Goal: Task Accomplishment & Management: Use online tool/utility

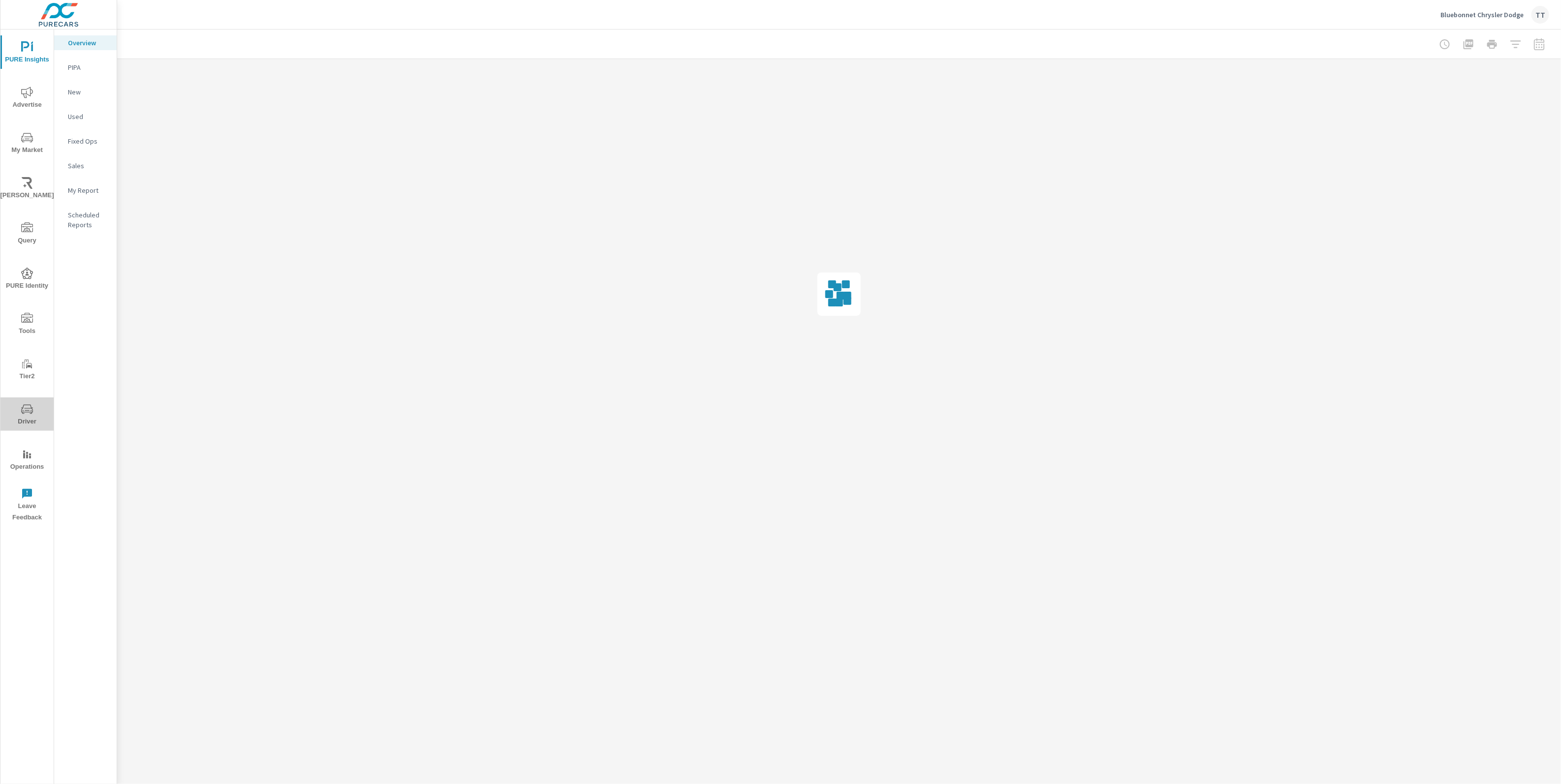
click at [35, 412] on span "Driver" at bounding box center [27, 416] width 47 height 24
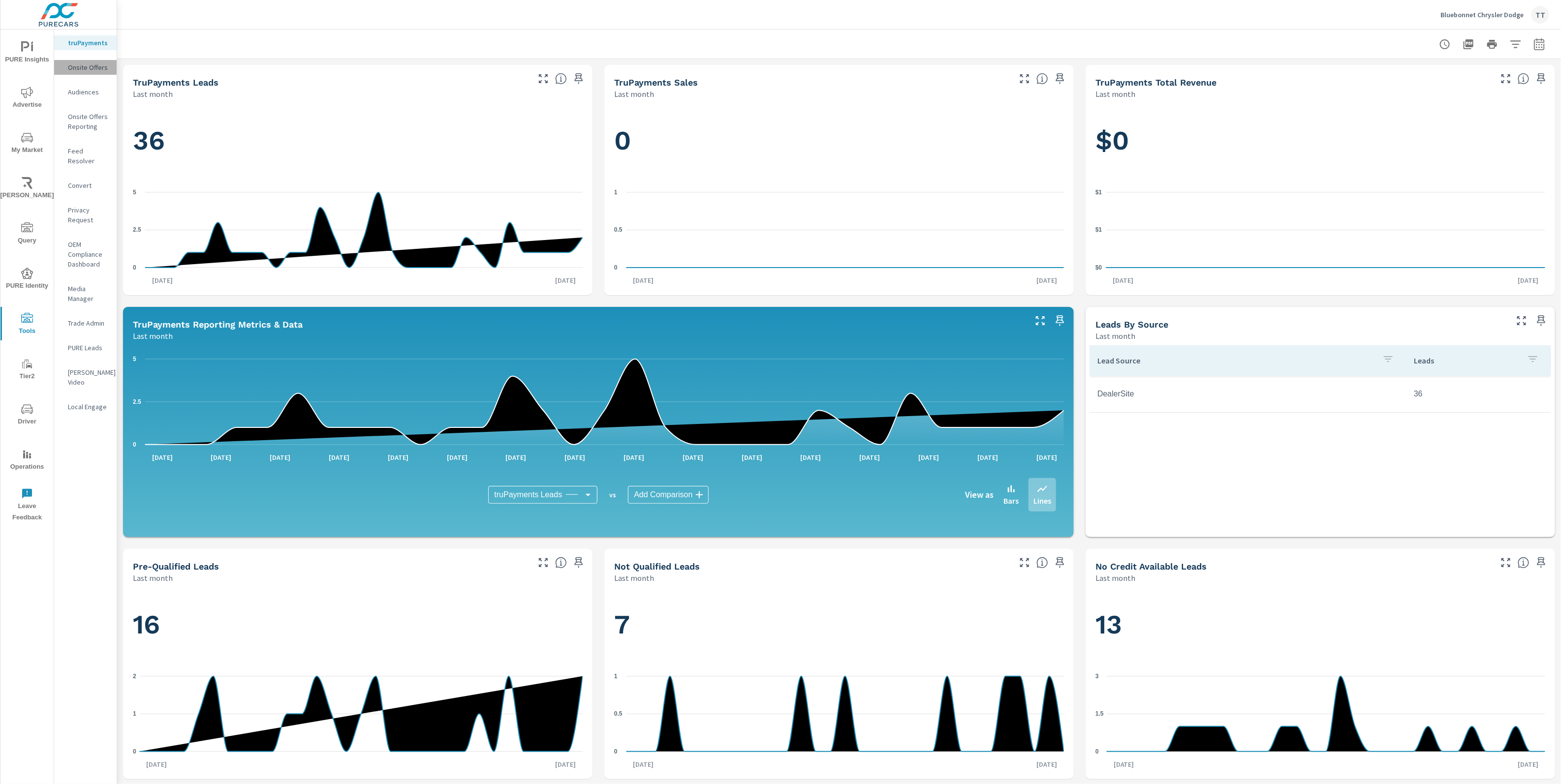
click at [102, 66] on p "Onsite Offers" at bounding box center [88, 67] width 41 height 10
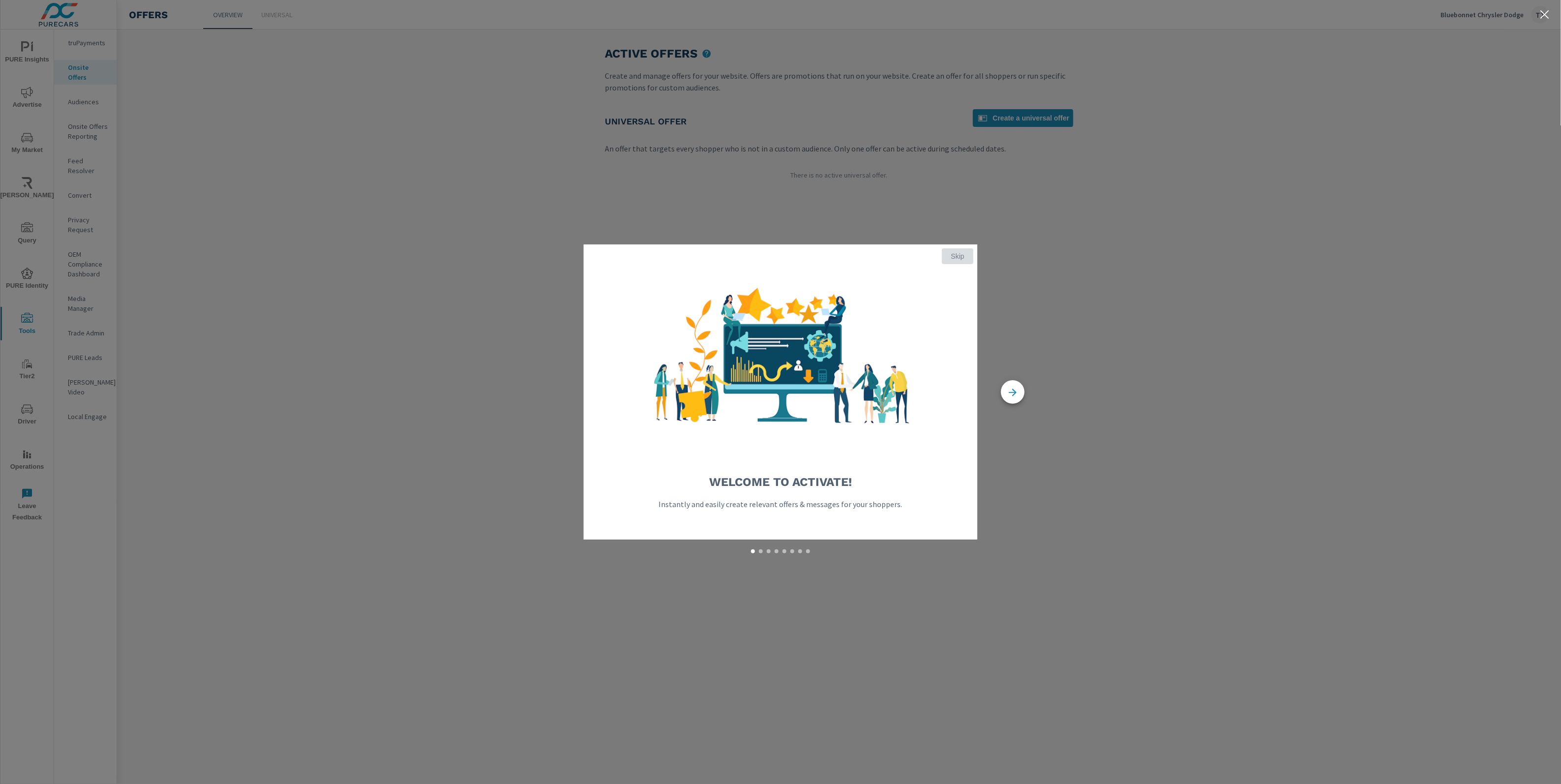
click at [948, 255] on span "Skip" at bounding box center [957, 256] width 23 height 9
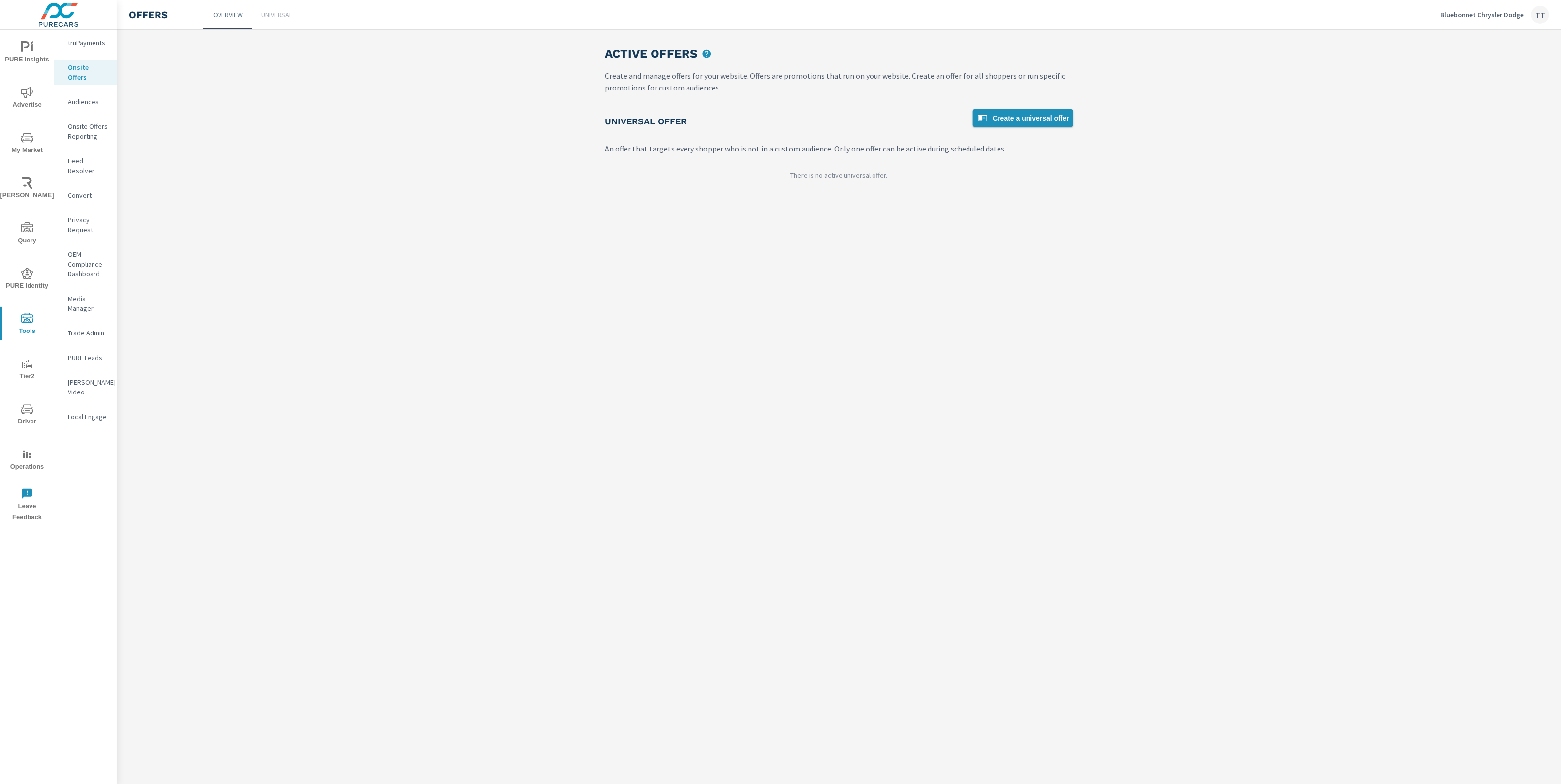
drag, startPoint x: 1057, startPoint y: 102, endPoint x: 1059, endPoint y: 109, distance: 7.3
click at [1058, 105] on div "Active Offers Create and manage offers for your website. Offers are promotions …" at bounding box center [839, 116] width 493 height 175
click at [1059, 110] on link "Create a universal offer" at bounding box center [1023, 118] width 101 height 17
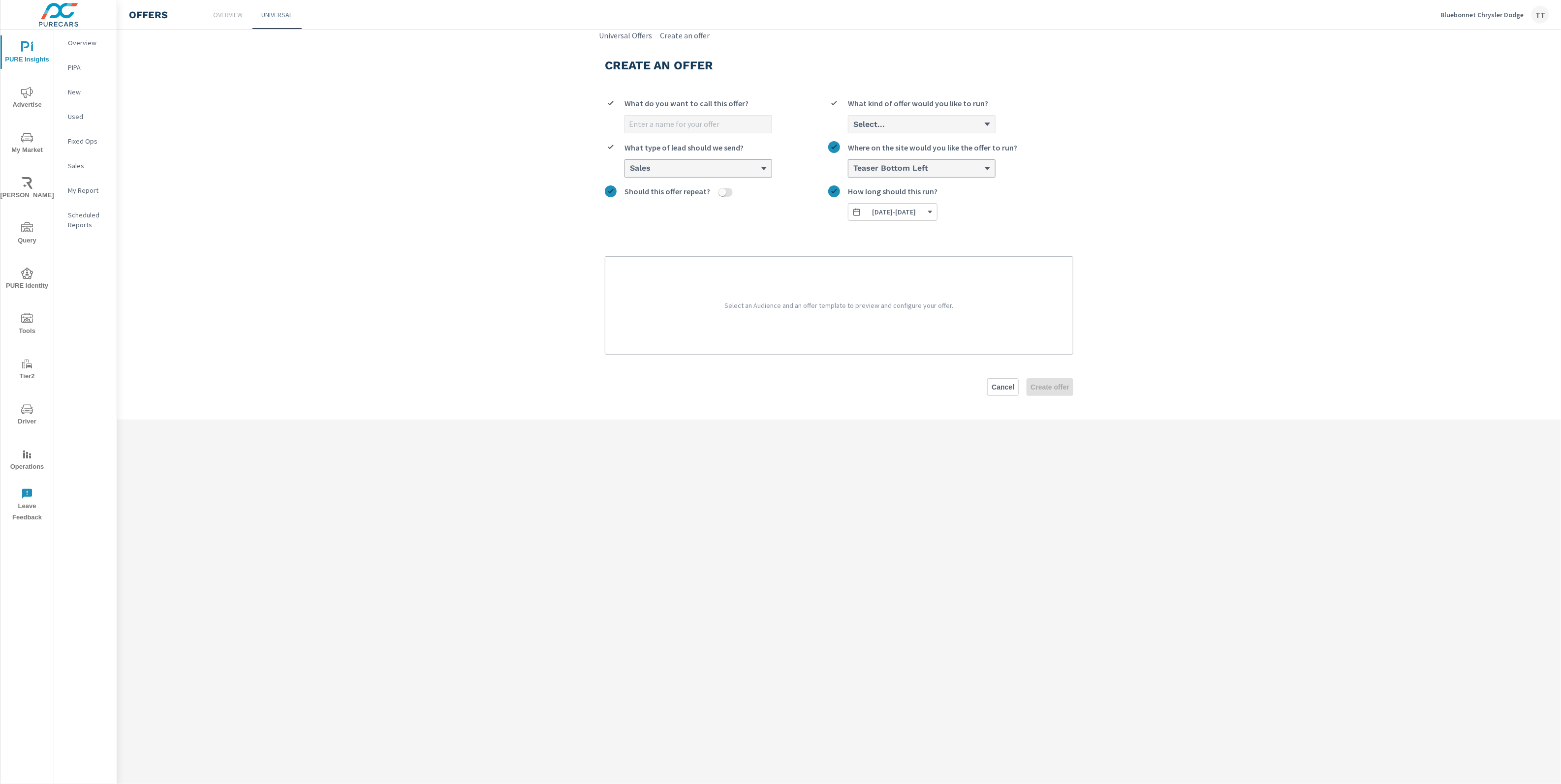
click at [691, 121] on input "What do you want to call this offer?" at bounding box center [698, 124] width 147 height 17
click at [704, 168] on div "Sales" at bounding box center [694, 168] width 131 height 10
click at [630, 168] on input "option Sales focused, 1 of 4. 4 results available. Use Up and Down to choose op…" at bounding box center [629, 168] width 1 height 9
click at [581, 209] on section "Create an offer What do you want to call this offer? Select... What kind of off…" at bounding box center [839, 231] width 1444 height 379
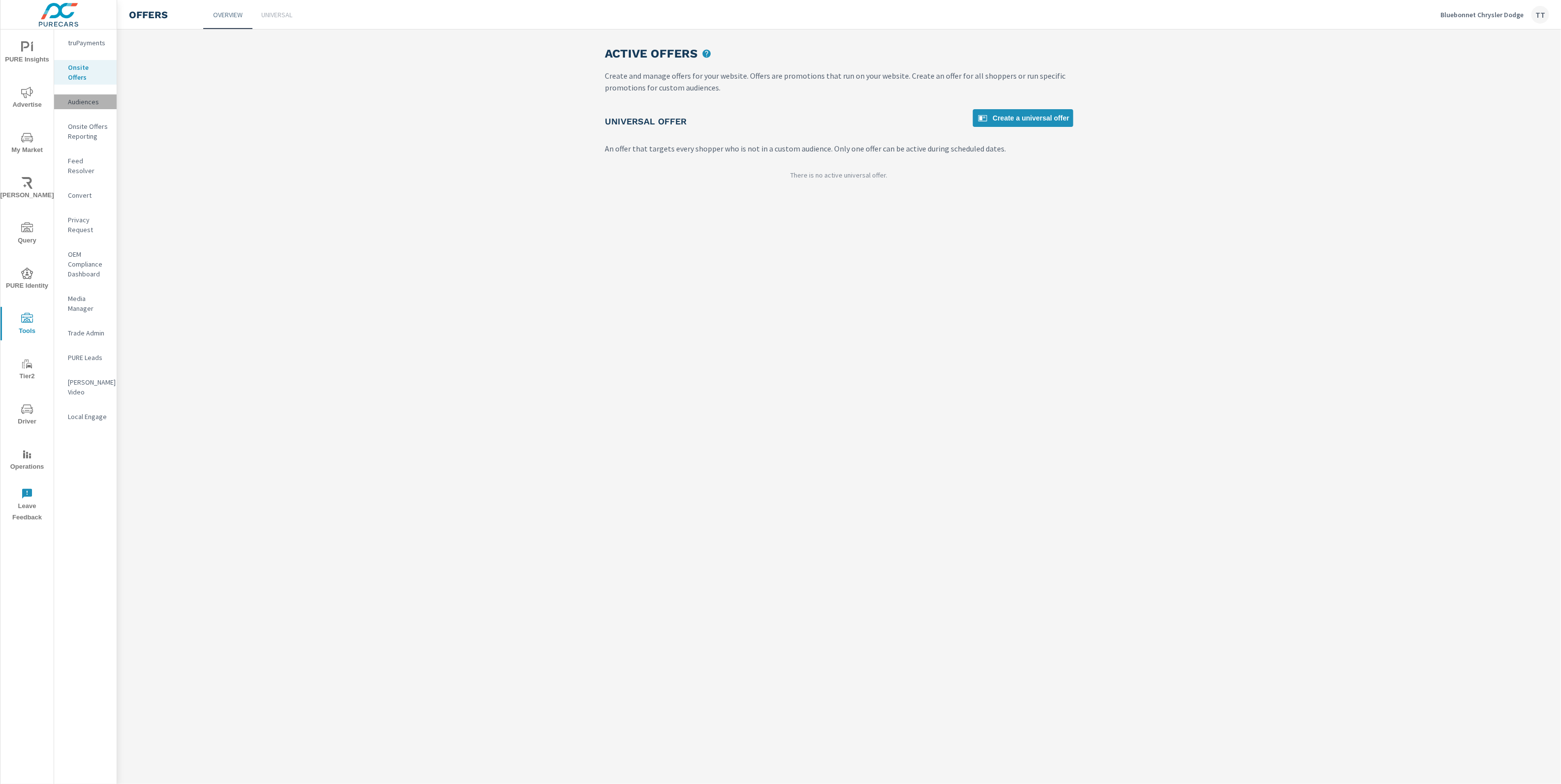
click at [96, 97] on p "Audiences" at bounding box center [88, 102] width 41 height 10
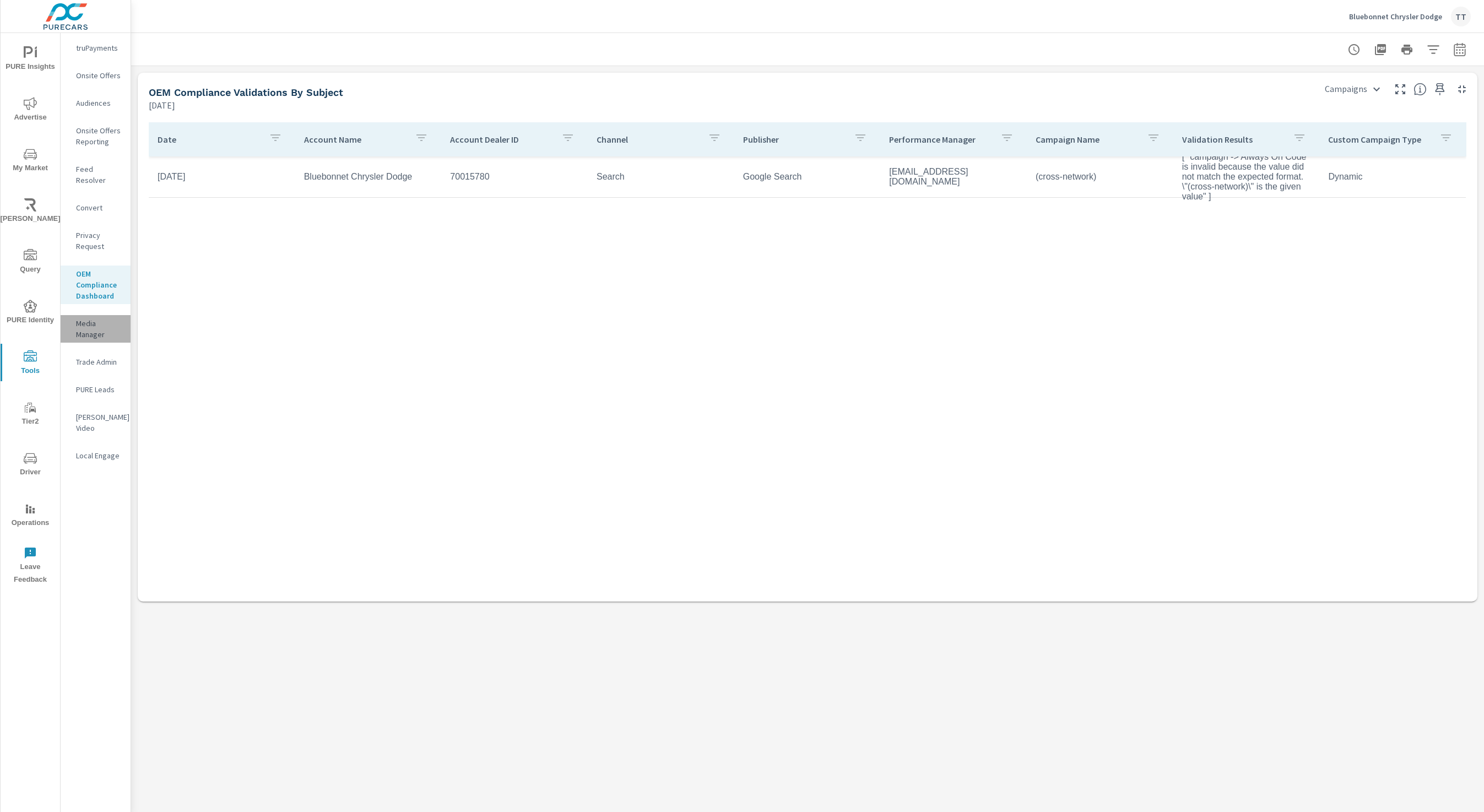
click at [109, 322] on p "Media Manager" at bounding box center [98, 329] width 46 height 22
click at [1347, 89] on body "PURE Insights Advertise My Market Riley AI Query PURE Identity Tools Tier2 Driv…" at bounding box center [742, 406] width 1484 height 812
click at [1345, 125] on li "Ad Groups" at bounding box center [1354, 128] width 68 height 19
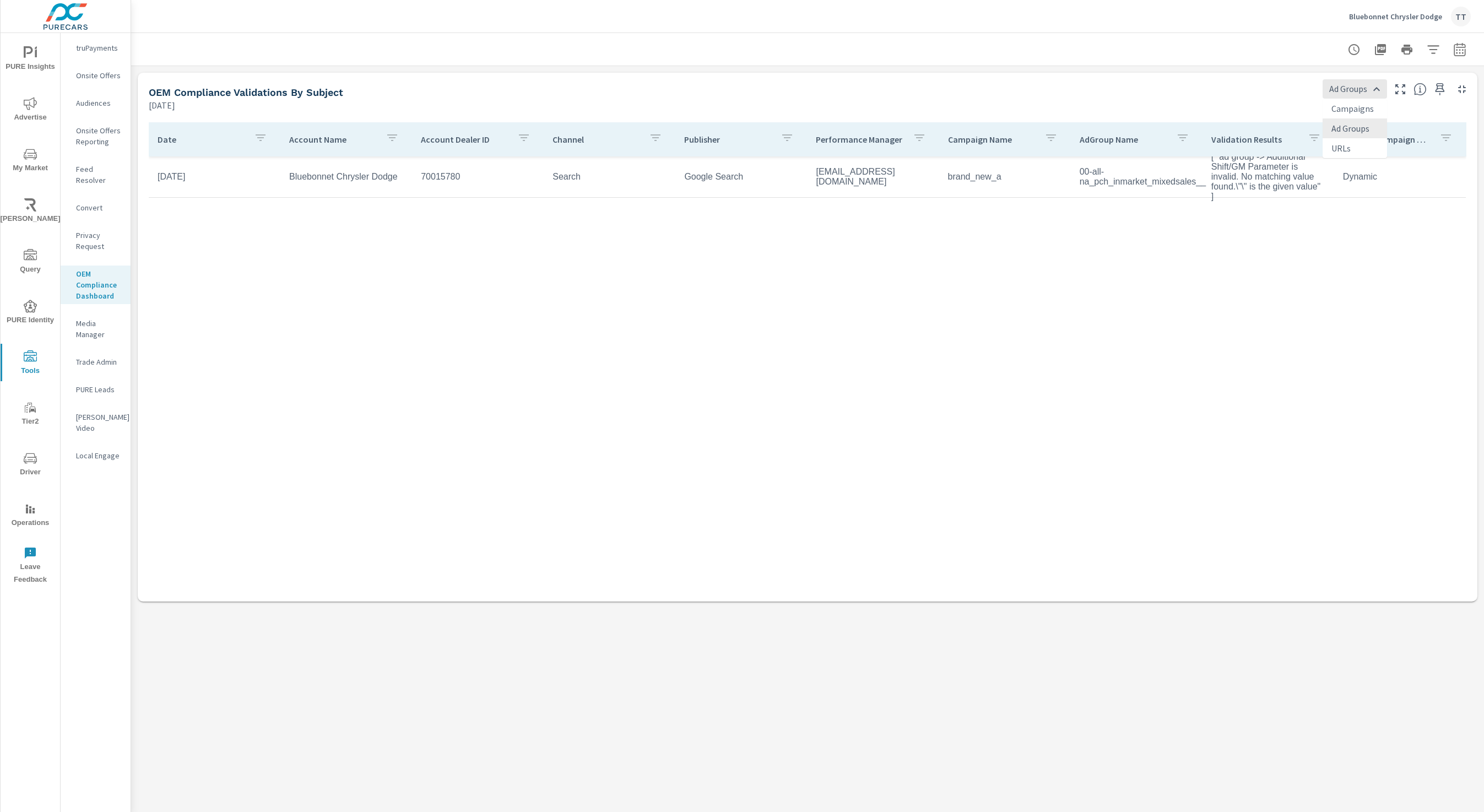
drag, startPoint x: 1368, startPoint y: 89, endPoint x: 1362, endPoint y: 95, distance: 8.5
click at [1367, 89] on body "PURE Insights Advertise My Market Riley AI Query PURE Identity Tools Tier2 Driv…" at bounding box center [742, 406] width 1484 height 812
click at [1360, 144] on li "URLs" at bounding box center [1355, 148] width 64 height 19
type input "URLs"
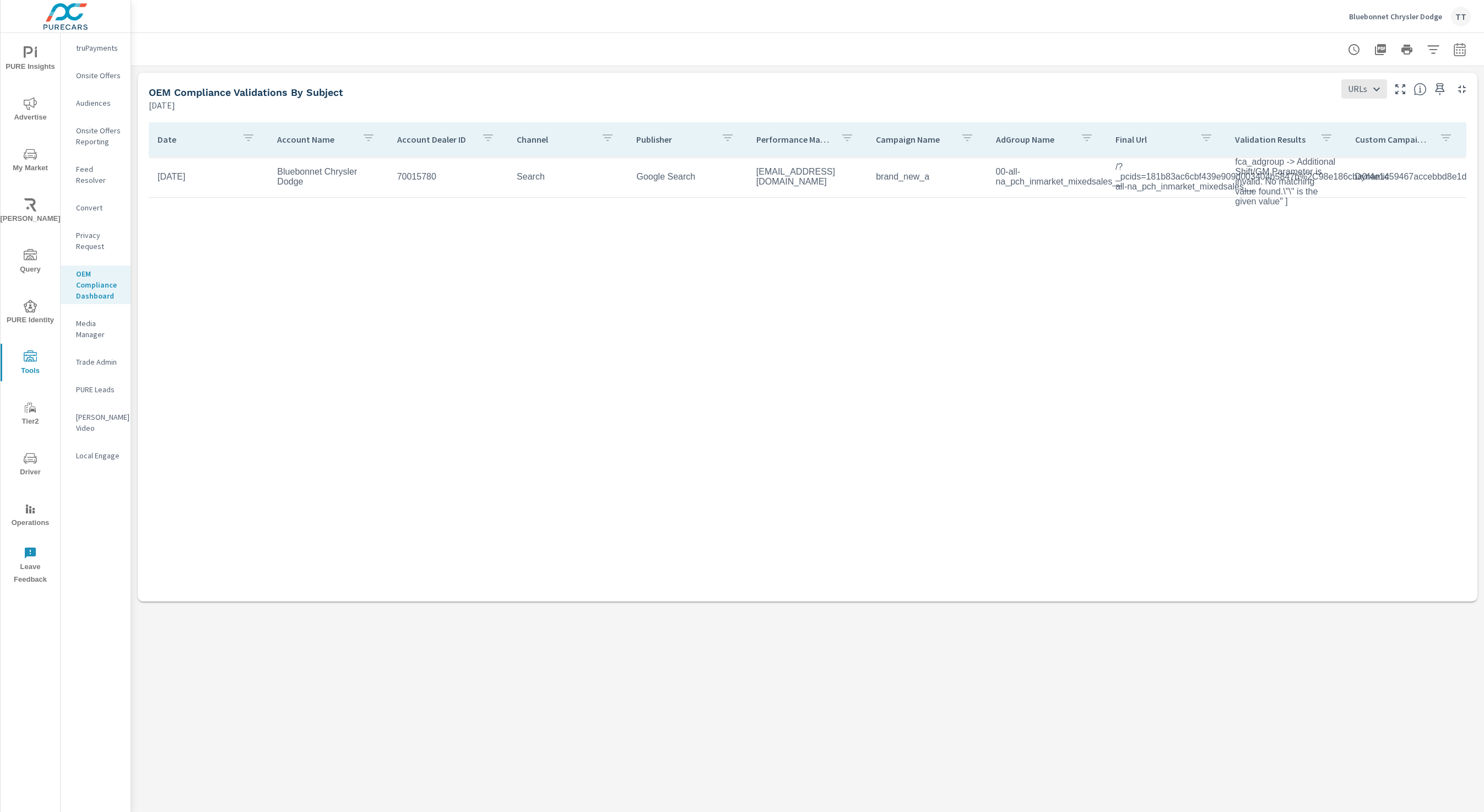
click at [109, 357] on p "Trade Admin" at bounding box center [98, 362] width 46 height 11
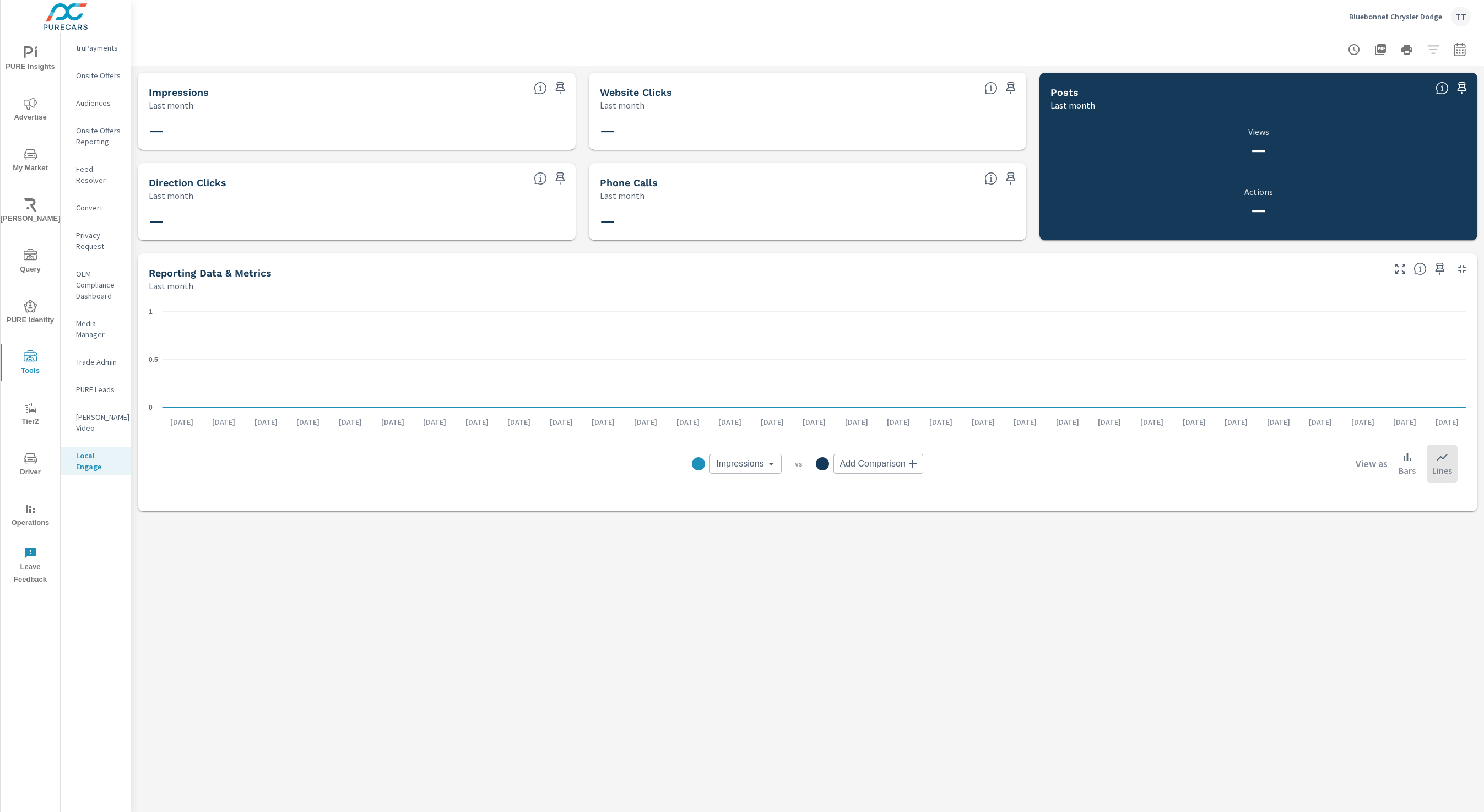
click at [96, 48] on p "truPayments" at bounding box center [98, 48] width 46 height 11
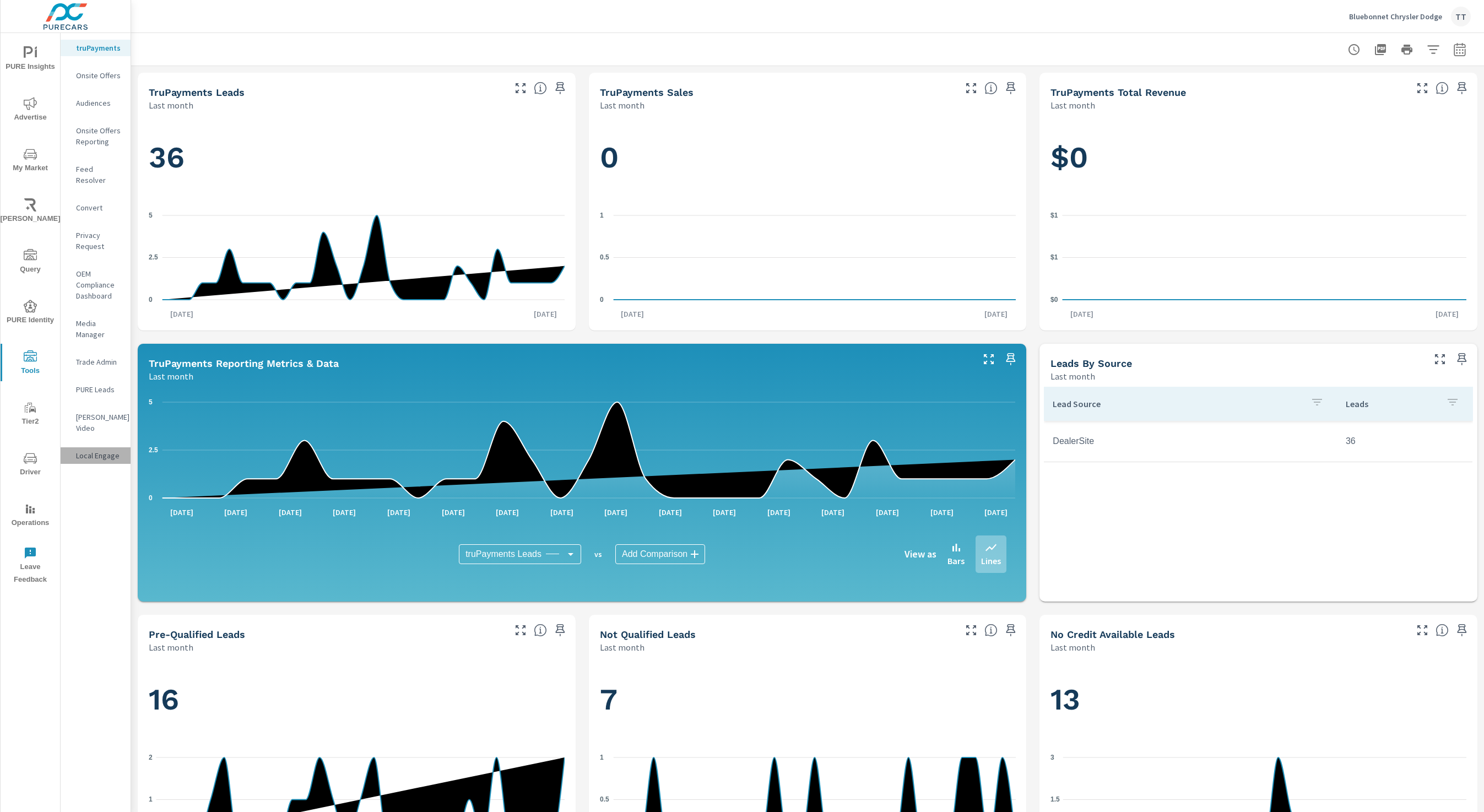
click at [100, 450] on p "Local Engage" at bounding box center [98, 455] width 46 height 11
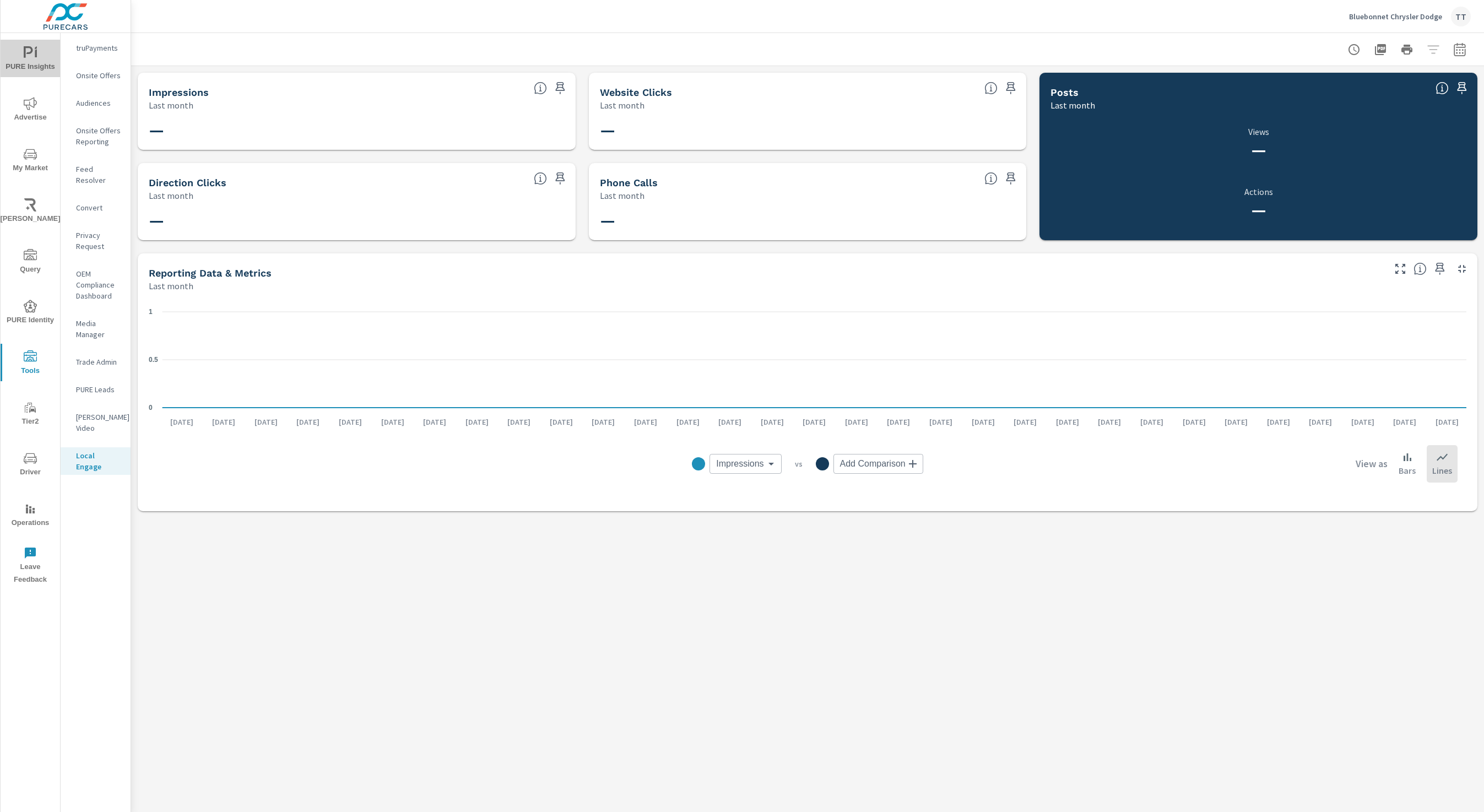
click at [53, 63] on span "PURE Insights" at bounding box center [30, 60] width 53 height 27
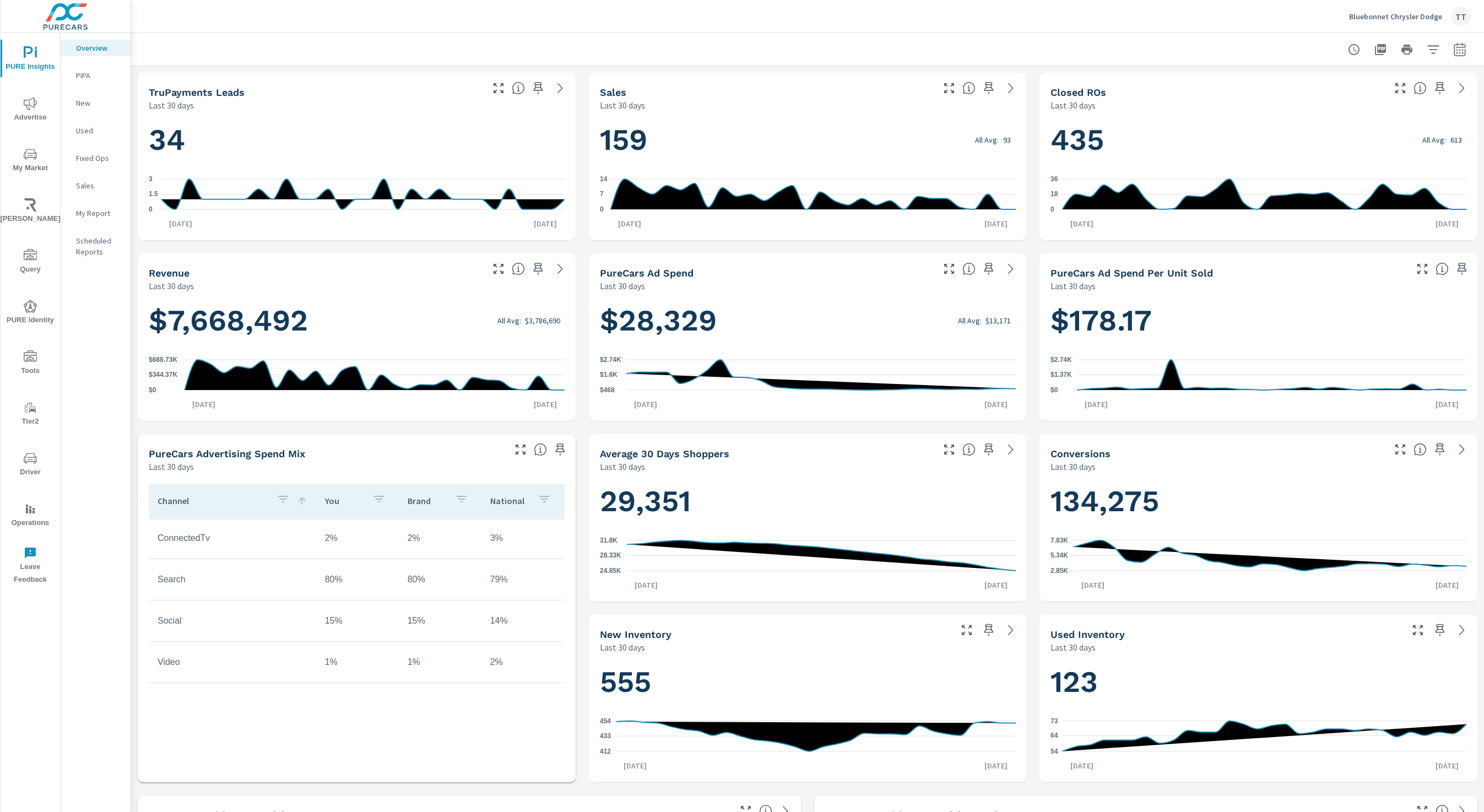
scroll to position [1061, 0]
